Goal: Information Seeking & Learning: Learn about a topic

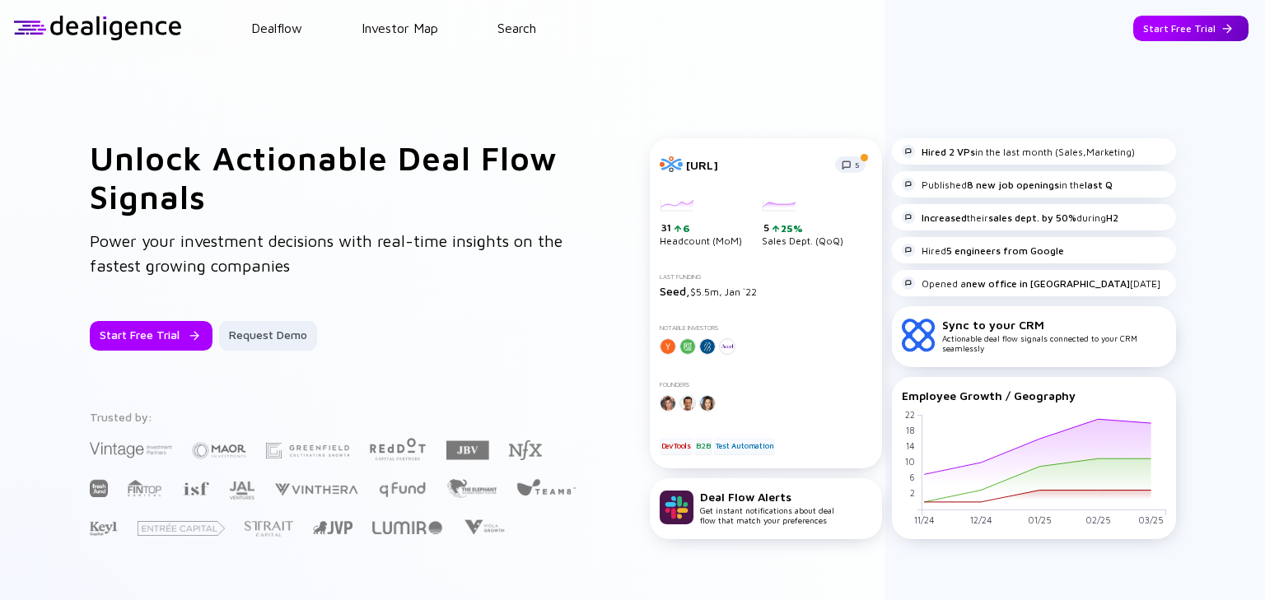
click at [1173, 30] on div "Start Free Trial" at bounding box center [1190, 29] width 115 height 26
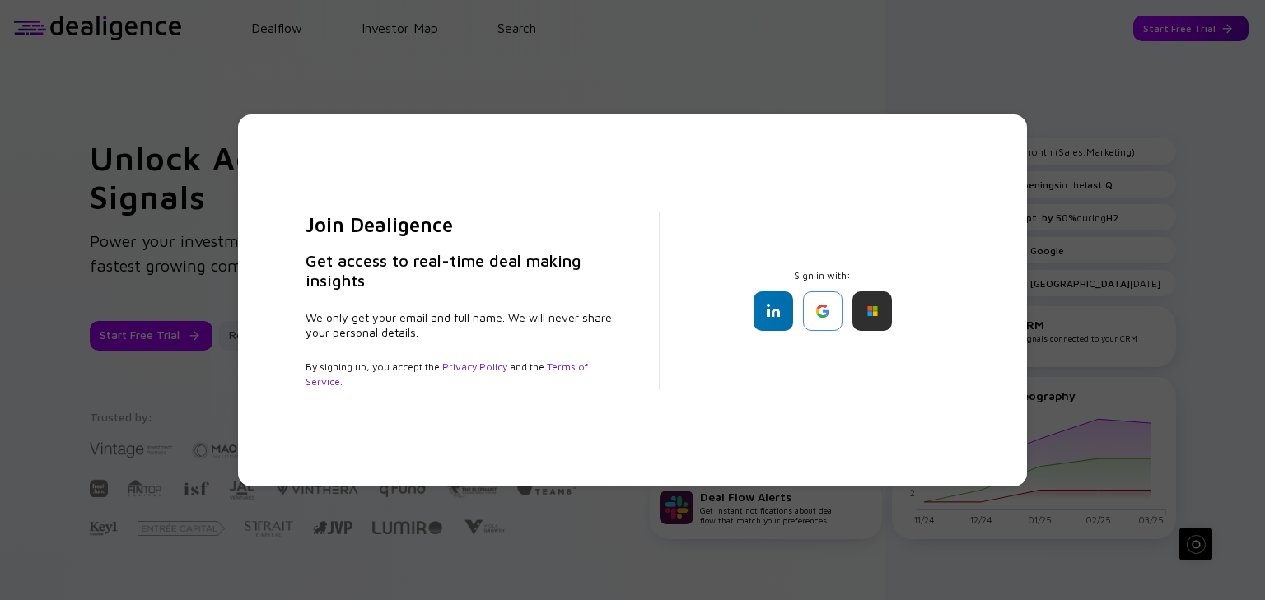
click at [1173, 30] on div "Join Dealigence Get access to real-time deal making insights We only get your e…" at bounding box center [632, 300] width 1265 height 600
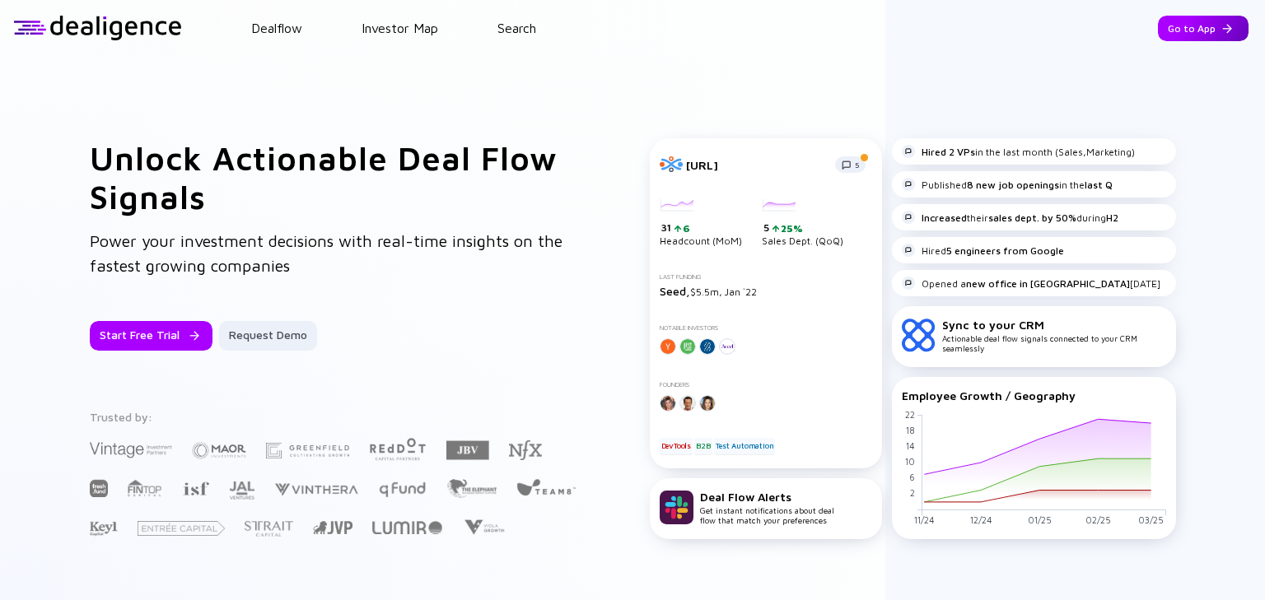
click at [1176, 30] on div "Go to App" at bounding box center [1203, 29] width 91 height 26
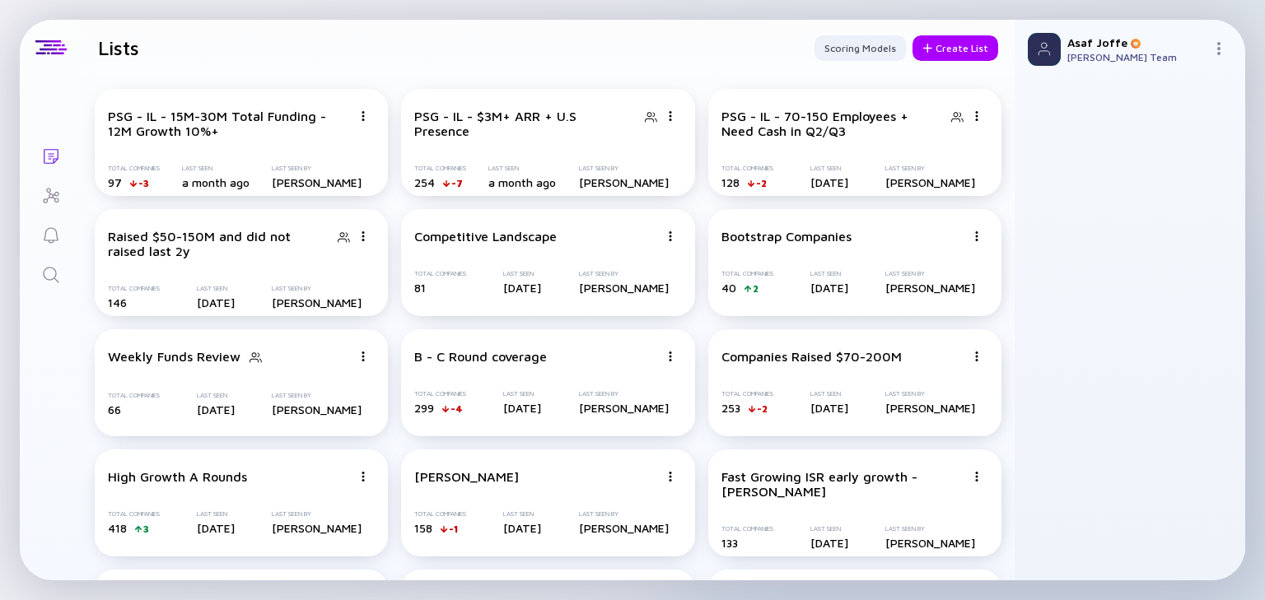
click at [50, 273] on icon "Search" at bounding box center [51, 275] width 20 height 20
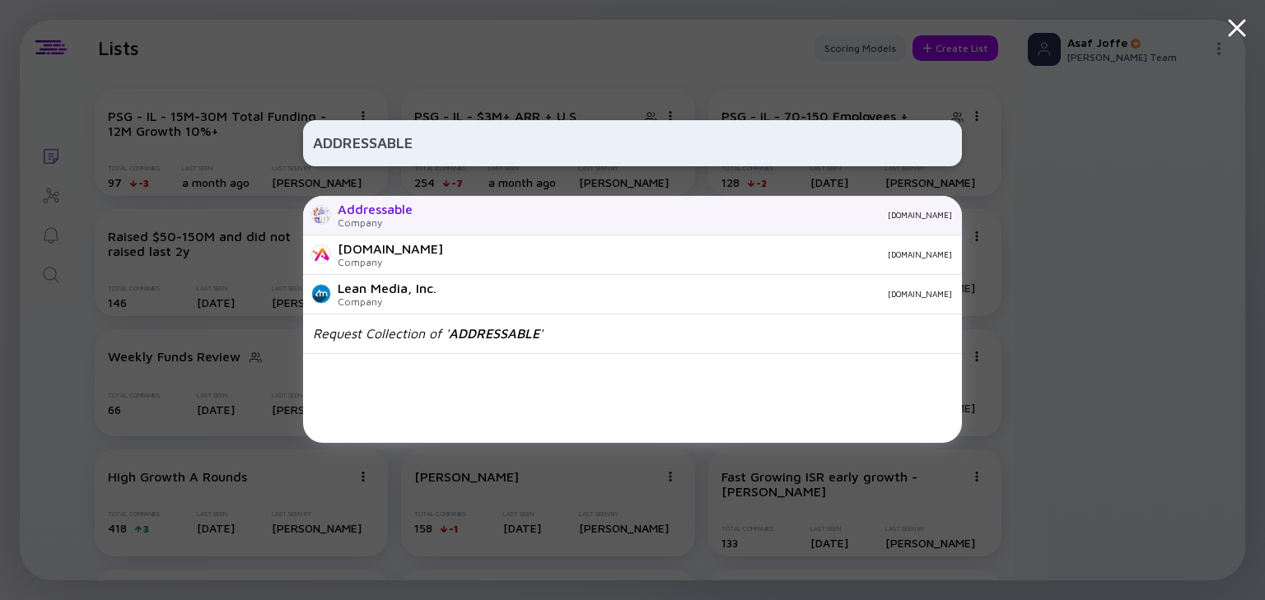
type input "ADDRESSABLE"
click at [395, 222] on div "Company" at bounding box center [375, 223] width 75 height 12
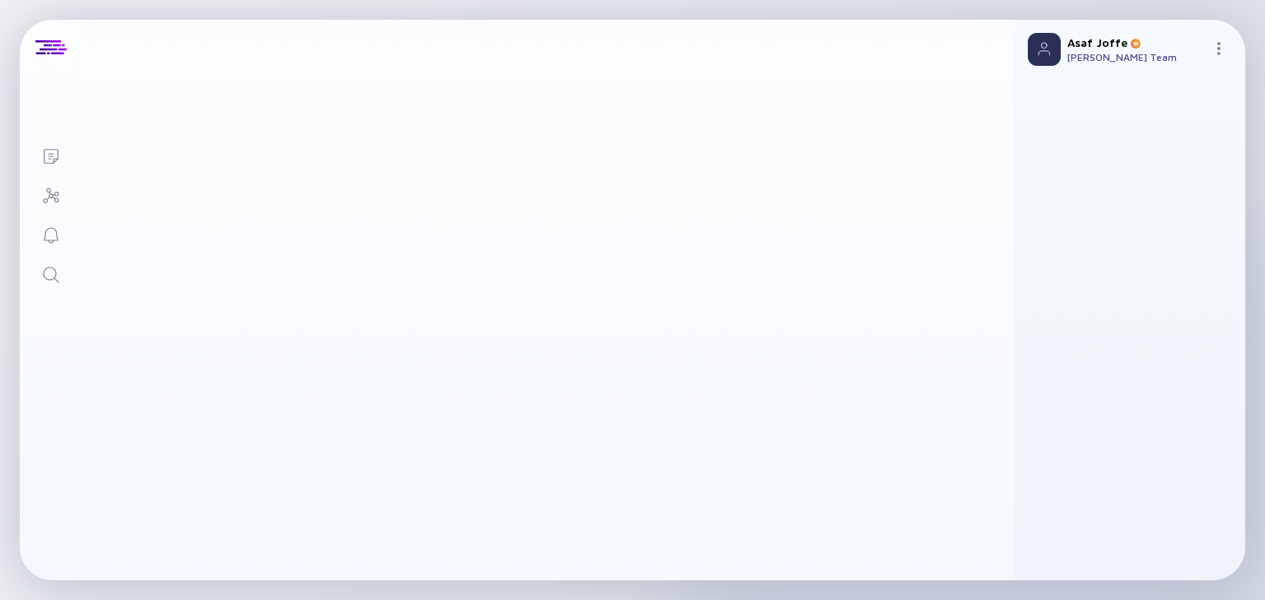
click at [58, 268] on icon "Search" at bounding box center [51, 275] width 20 height 20
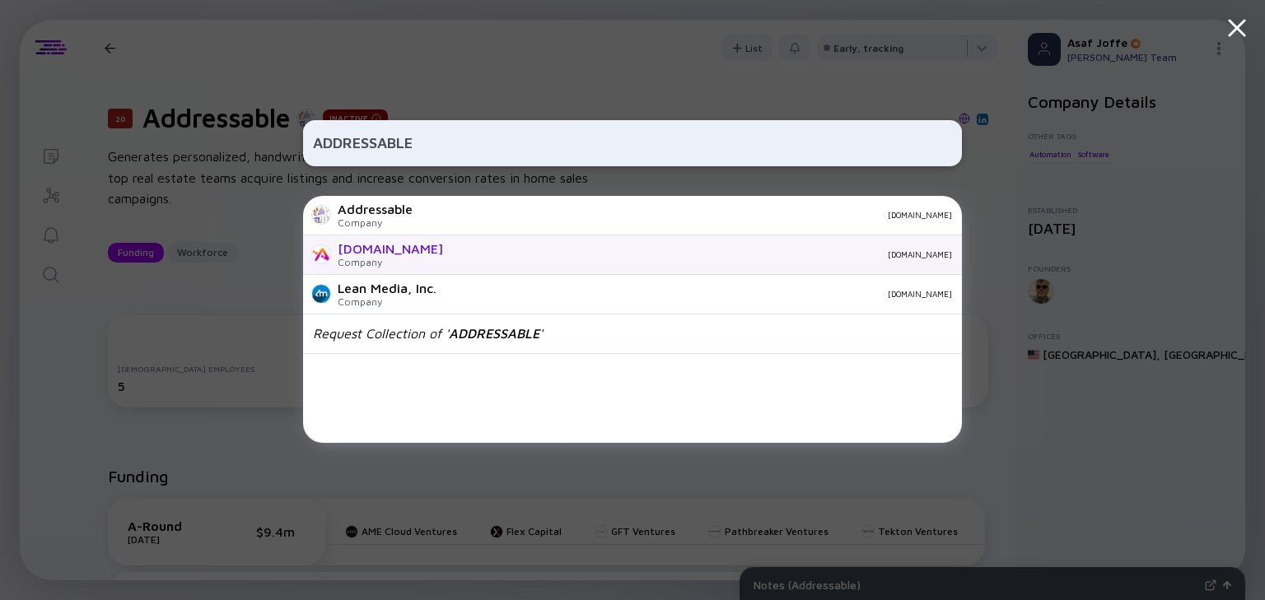
type input "ADDRESSABLE"
click at [382, 249] on div "[DOMAIN_NAME]" at bounding box center [390, 248] width 105 height 15
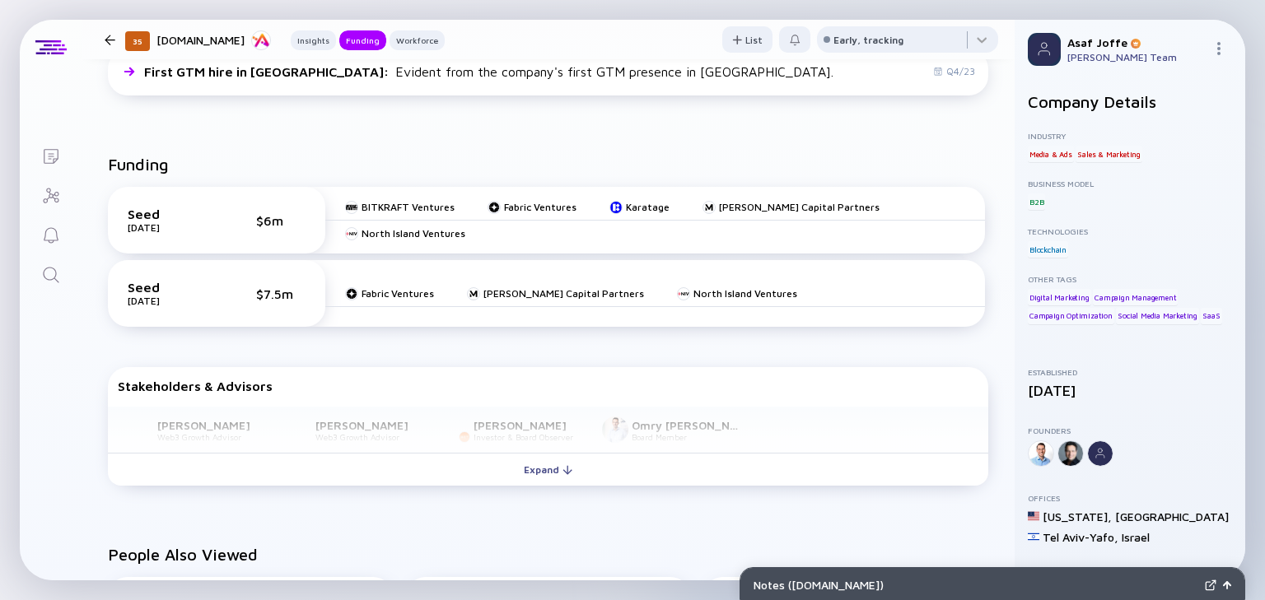
scroll to position [593, 0]
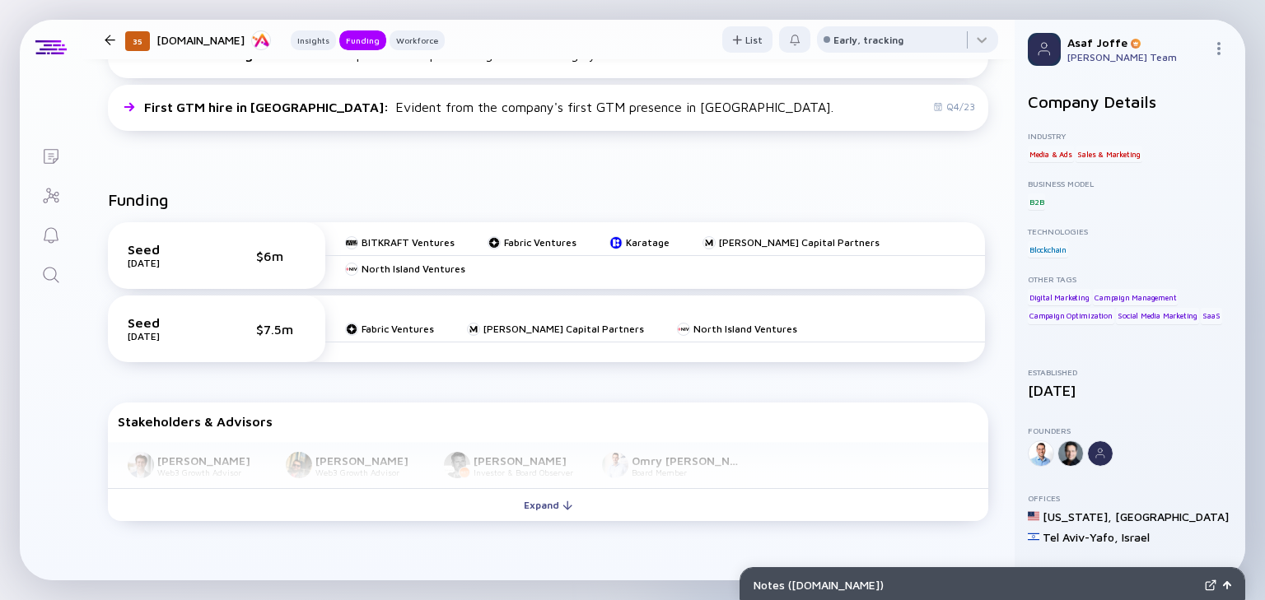
click at [45, 282] on icon "Search" at bounding box center [51, 275] width 20 height 20
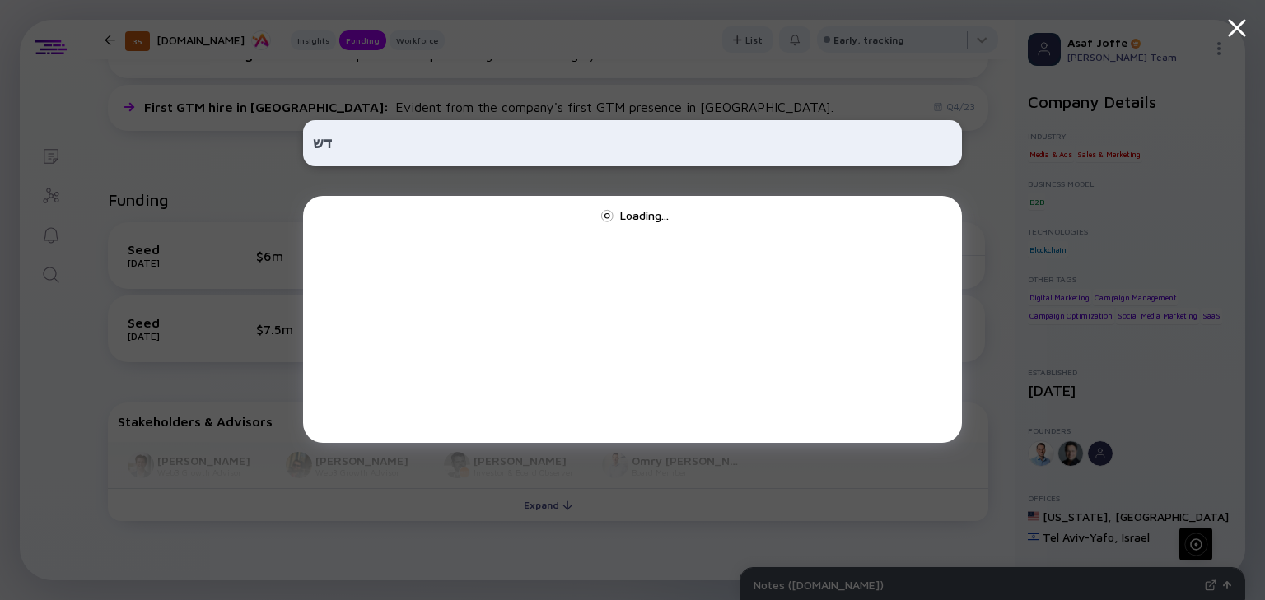
type input "ד"
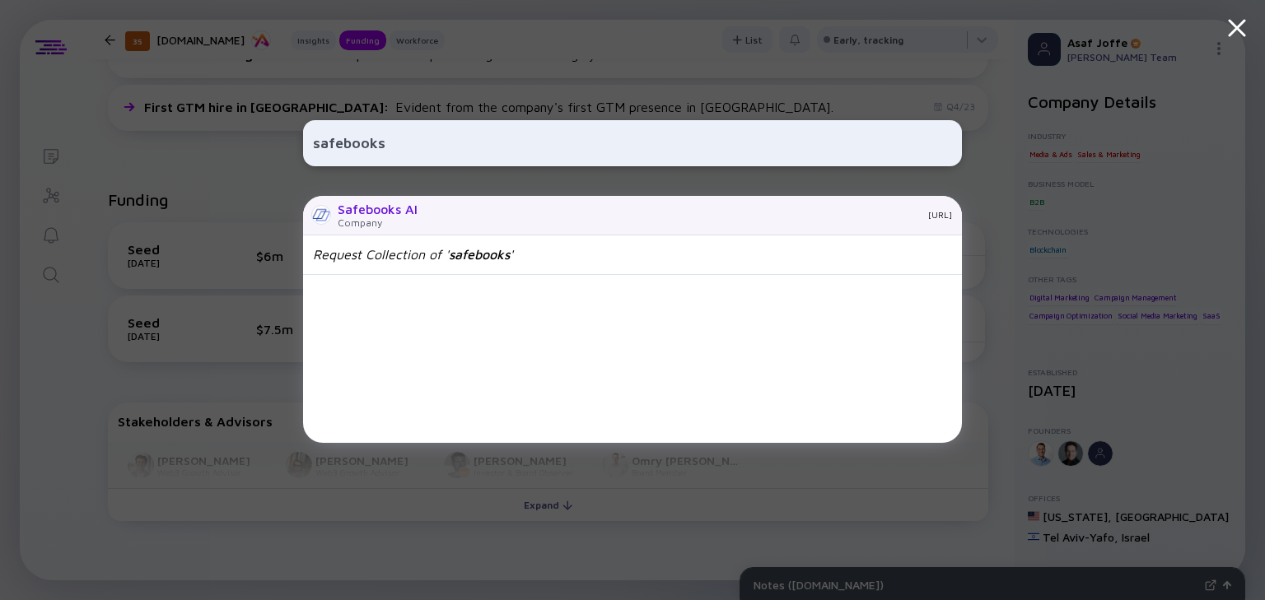
type input "safebooks"
click at [369, 217] on div "Company" at bounding box center [378, 223] width 80 height 12
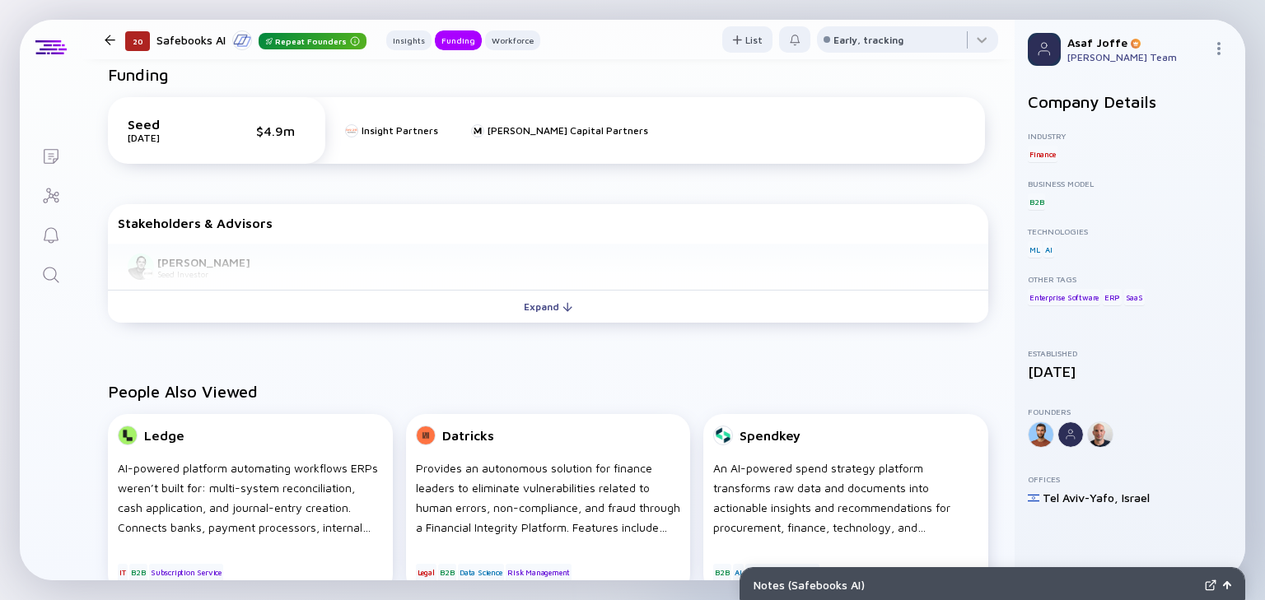
scroll to position [725, 0]
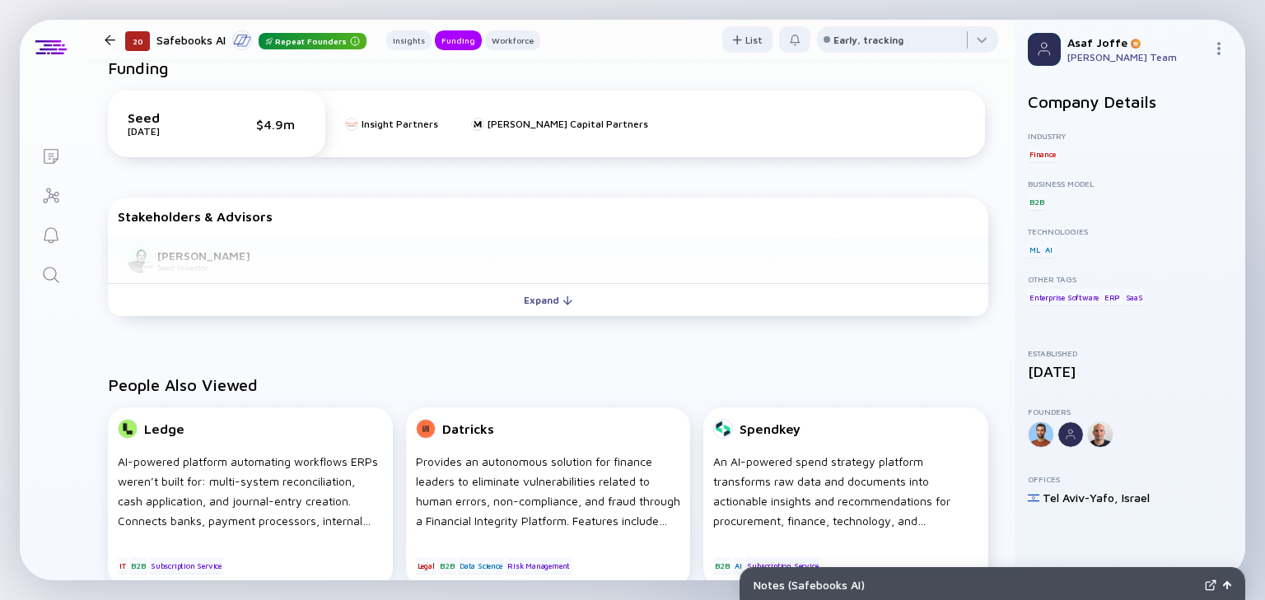
drag, startPoint x: 364, startPoint y: 221, endPoint x: 356, endPoint y: 189, distance: 33.2
click at [356, 189] on div "Funding Seed [DATE] $4.9m Insight Partners [PERSON_NAME] Capital Partners Stake…" at bounding box center [548, 190] width 933 height 317
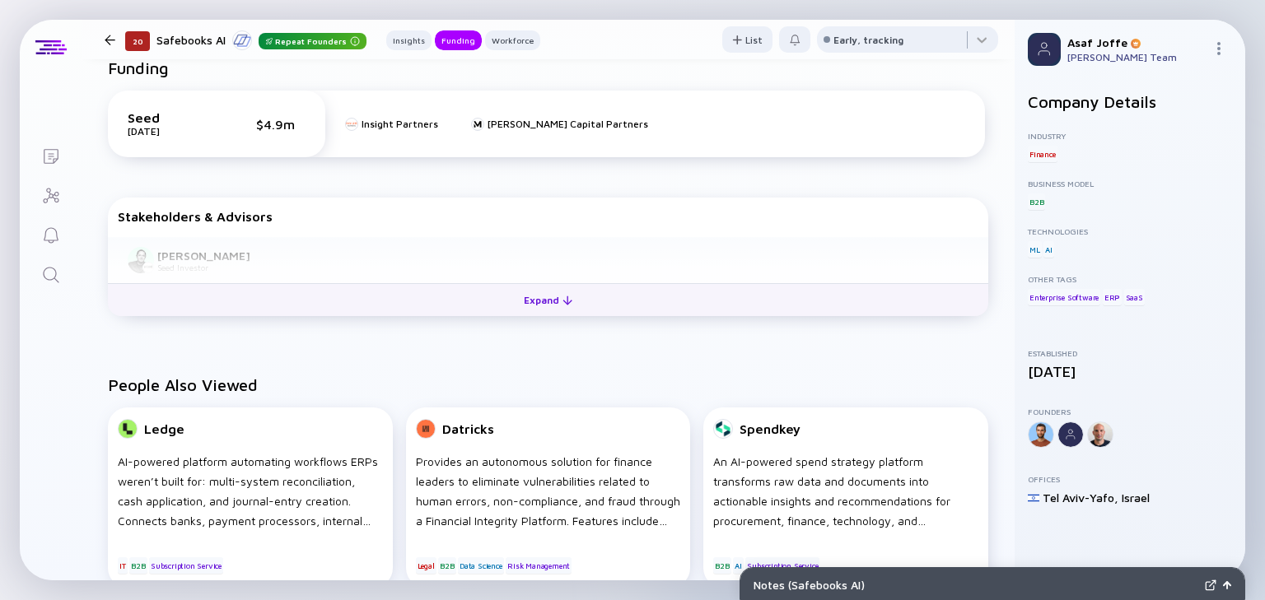
click at [481, 308] on button "Expand" at bounding box center [548, 299] width 880 height 33
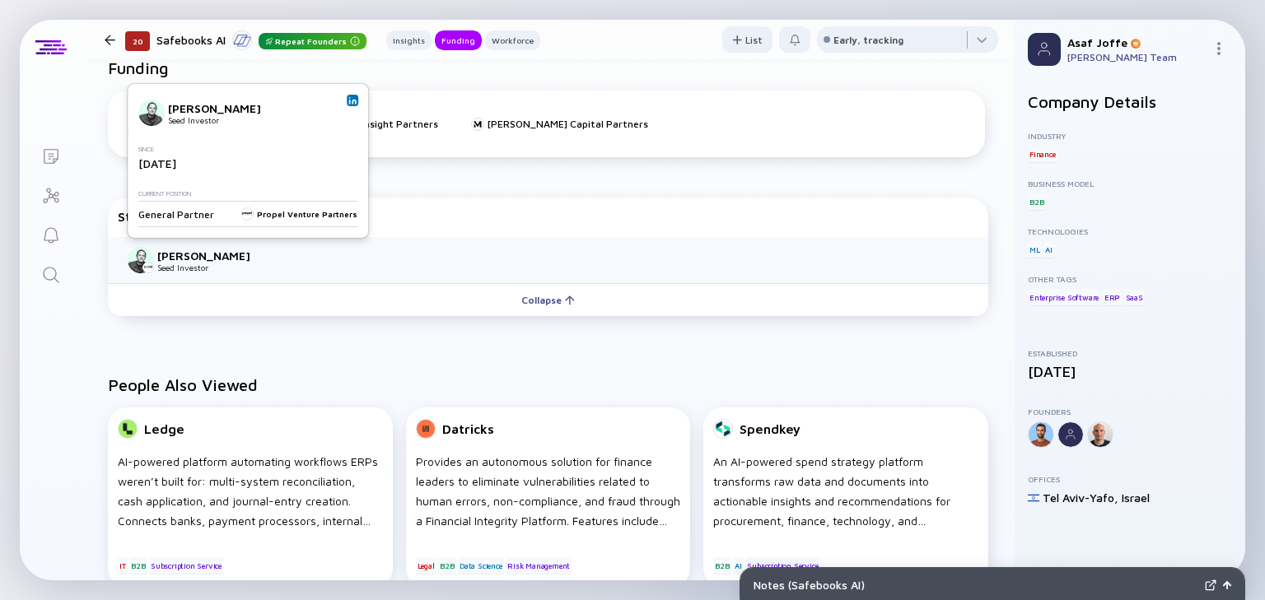
click at [348, 103] on img at bounding box center [352, 100] width 8 height 8
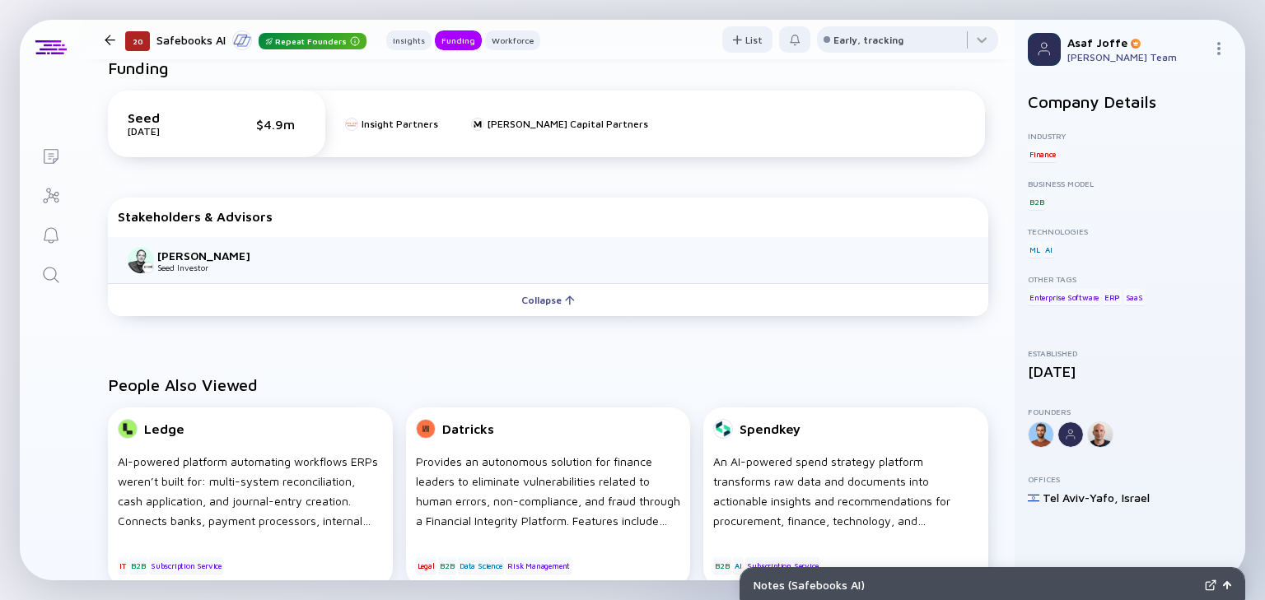
click at [55, 282] on icon "Search" at bounding box center [51, 275] width 20 height 20
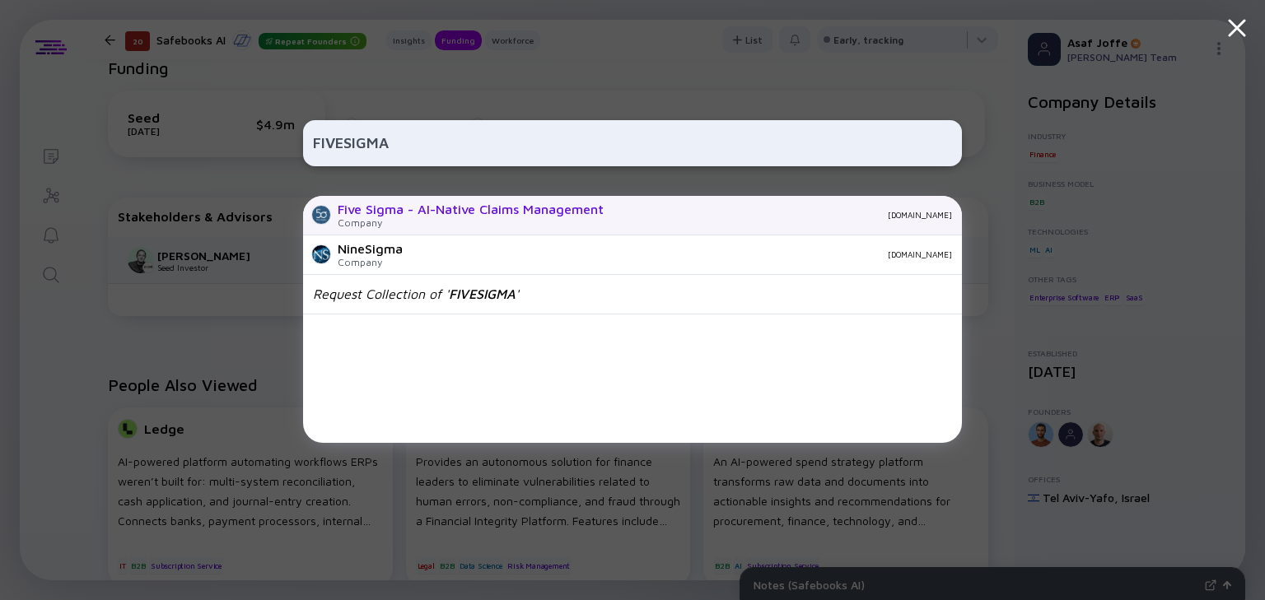
type input "FIVESIGMA"
click at [372, 222] on div "Company" at bounding box center [471, 223] width 266 height 12
